Goal: Information Seeking & Learning: Compare options

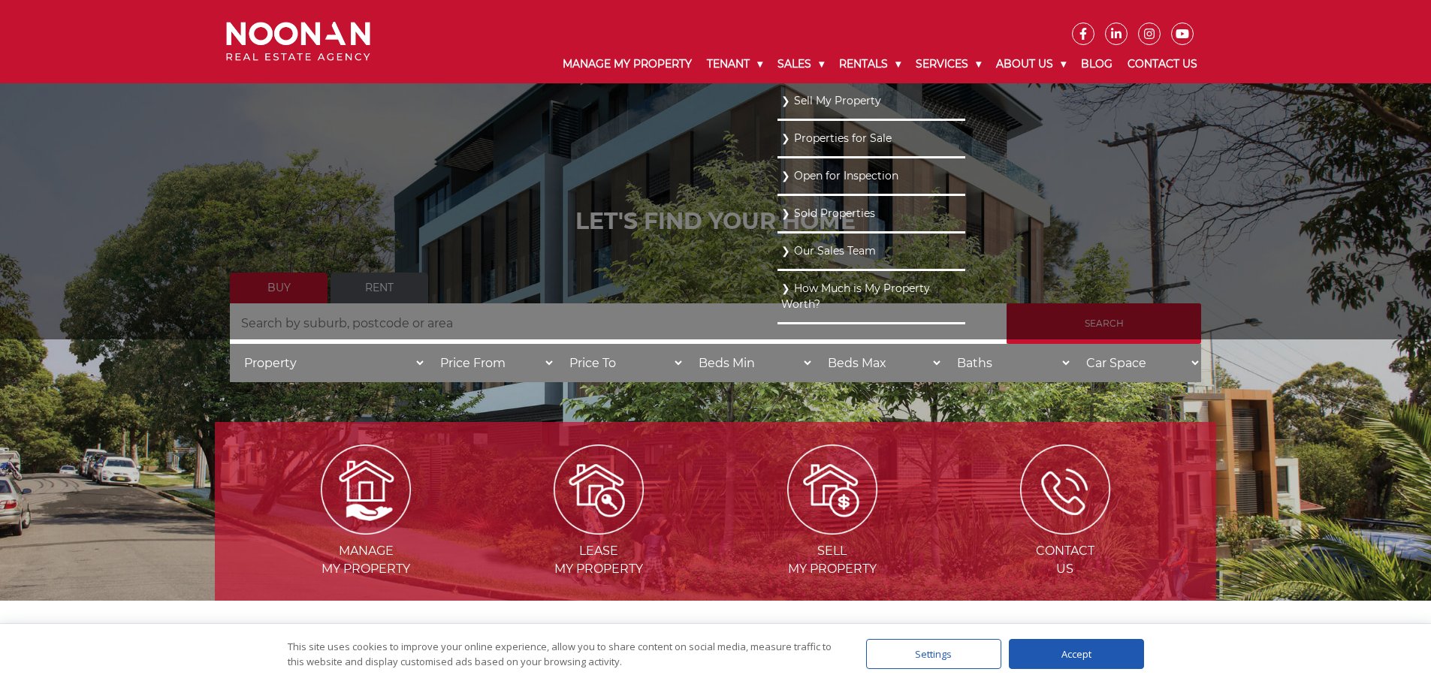
click at [781, 174] on link "Open for Inspection" at bounding box center [871, 176] width 180 height 20
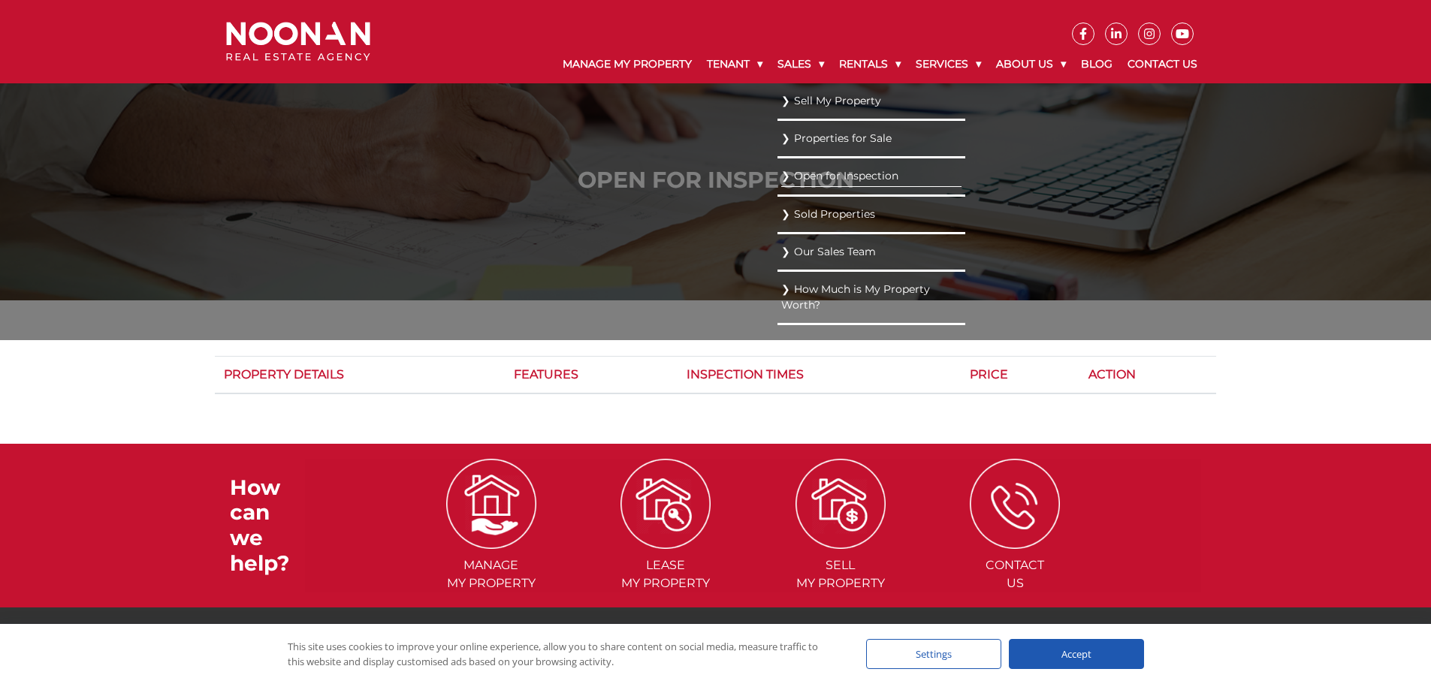
click at [783, 133] on link "Properties for Sale" at bounding box center [871, 138] width 180 height 20
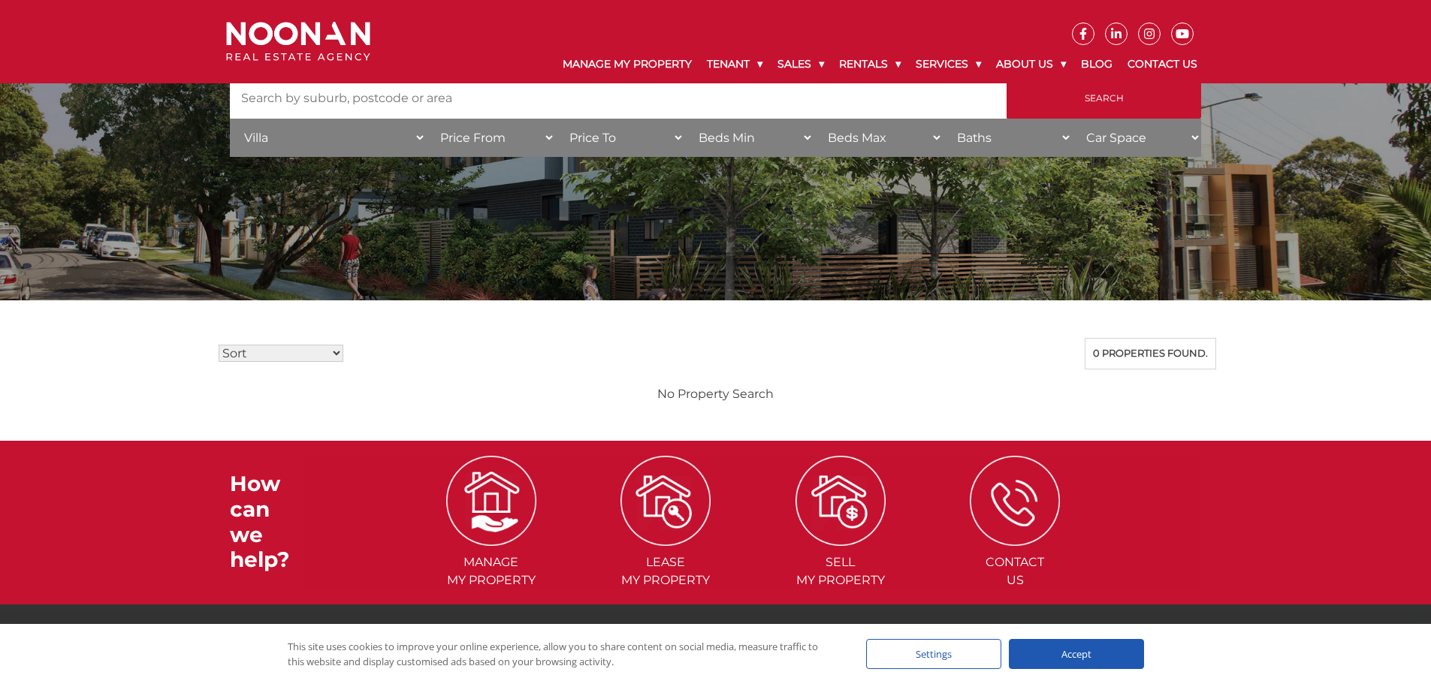
scroll to position [75, 0]
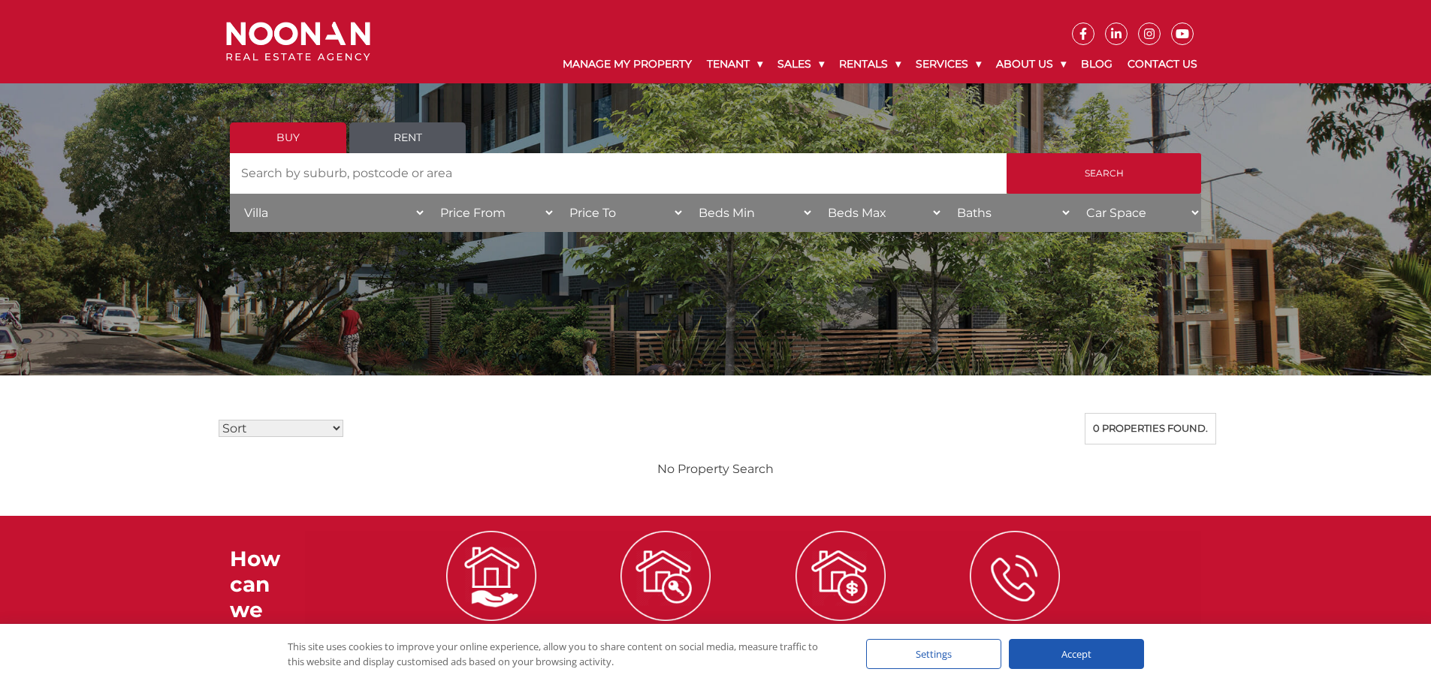
click at [360, 207] on select "Property House Villa Apartment Townhouse Duplex Semi-detached Unit Terrace Other" at bounding box center [328, 213] width 196 height 38
click at [339, 219] on select "Property House Villa Apartment Townhouse Duplex Semi-detached Unit Terrace Other" at bounding box center [328, 213] width 196 height 38
select select "Townhouse"
click at [230, 194] on select "Property House Villa Apartment Townhouse Duplex Semi-detached Unit Terrace Other" at bounding box center [328, 213] width 196 height 38
click at [1090, 170] on input "Search" at bounding box center [1103, 173] width 195 height 41
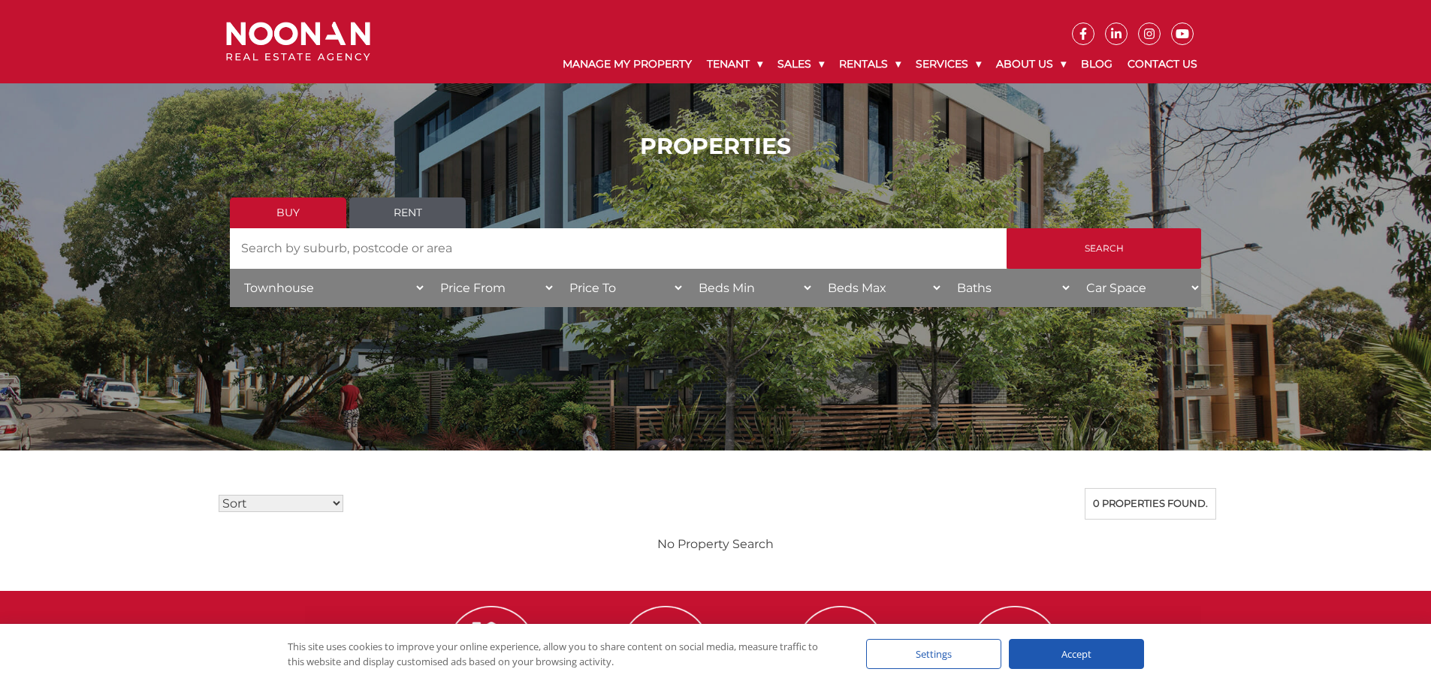
click at [360, 285] on select "Property House [GEOGRAPHIC_DATA] Townhouse Duplex Semi-detached Unit Terrace Ot…" at bounding box center [328, 288] width 196 height 38
select select "DuplexSemi-detached"
click at [230, 269] on select "Property House [GEOGRAPHIC_DATA] Townhouse Duplex Semi-detached Unit Terrace Ot…" at bounding box center [328, 288] width 196 height 38
click at [1078, 242] on input "Search" at bounding box center [1103, 248] width 195 height 41
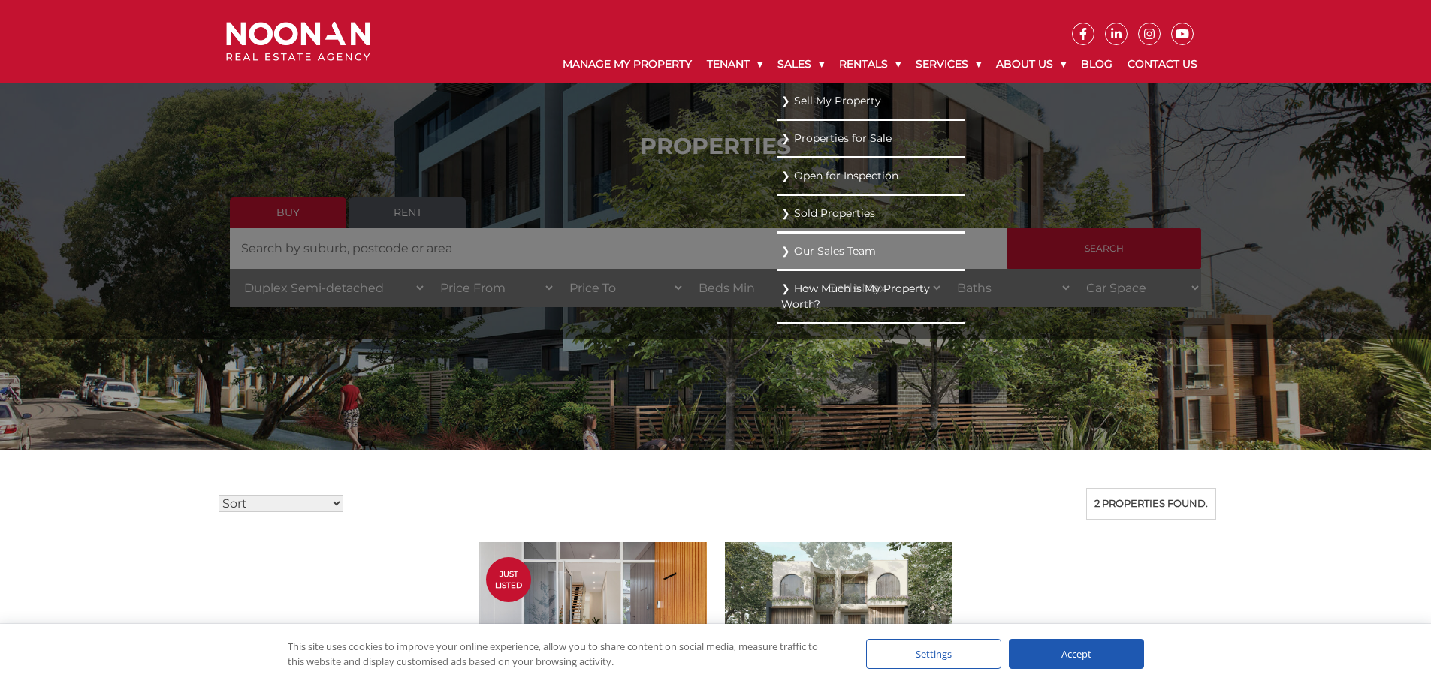
click at [816, 137] on link "Properties for Sale" at bounding box center [871, 138] width 180 height 20
